Goal: Task Accomplishment & Management: Use online tool/utility

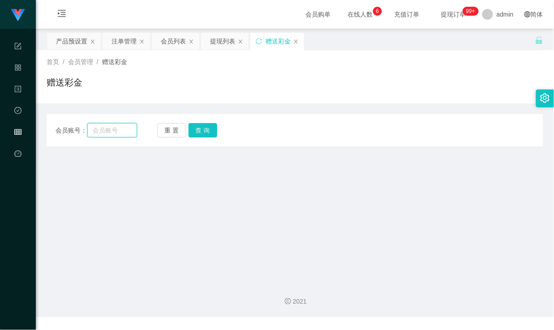
click at [110, 133] on input "text" at bounding box center [111, 130] width 49 height 14
click at [221, 73] on div "首页 / 会员管理 / 赠送彩金 / 赠送彩金" at bounding box center [295, 76] width 497 height 39
click at [123, 45] on div "注单管理" at bounding box center [124, 41] width 25 height 17
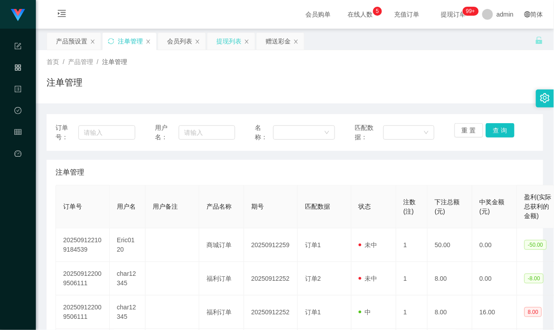
click at [223, 39] on div "提现列表" at bounding box center [229, 41] width 25 height 17
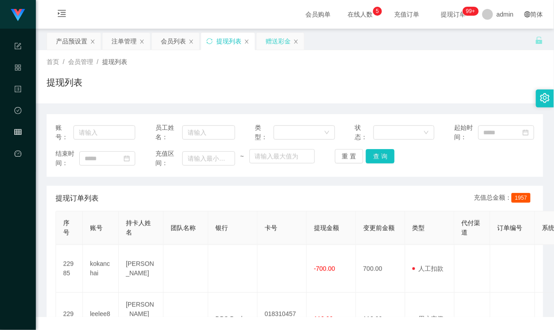
click at [275, 39] on div "赠送彩金" at bounding box center [278, 41] width 25 height 17
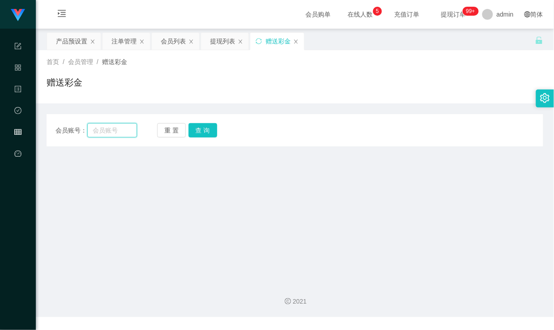
click at [105, 132] on input "text" at bounding box center [111, 130] width 49 height 14
paste input "huishan123"
type input "huishan123"
click at [213, 129] on button "查 询" at bounding box center [203, 130] width 29 height 14
